Goal: Find specific page/section

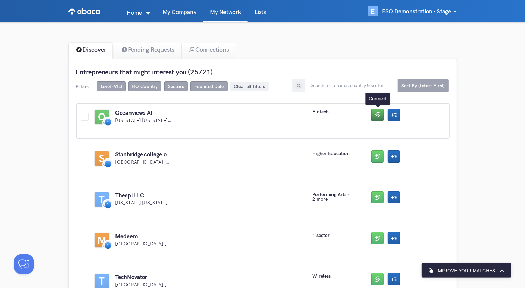
click at [378, 117] on button "button" at bounding box center [377, 115] width 12 height 12
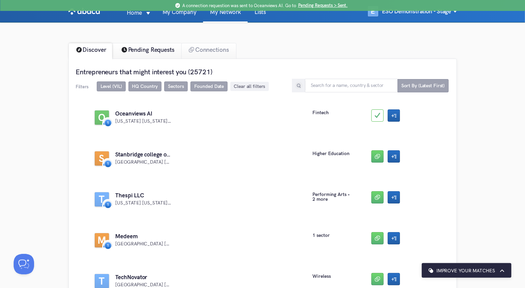
click at [160, 47] on div "Pending Requests" at bounding box center [146, 51] width 71 height 16
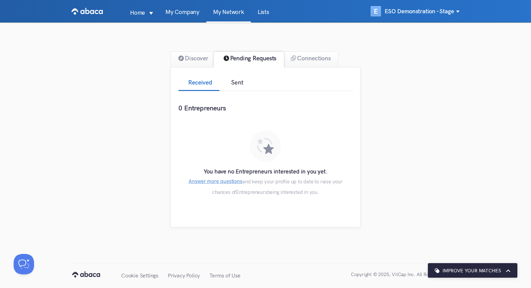
click at [238, 83] on div "Sent" at bounding box center [237, 83] width 35 height 15
